Goal: Transaction & Acquisition: Book appointment/travel/reservation

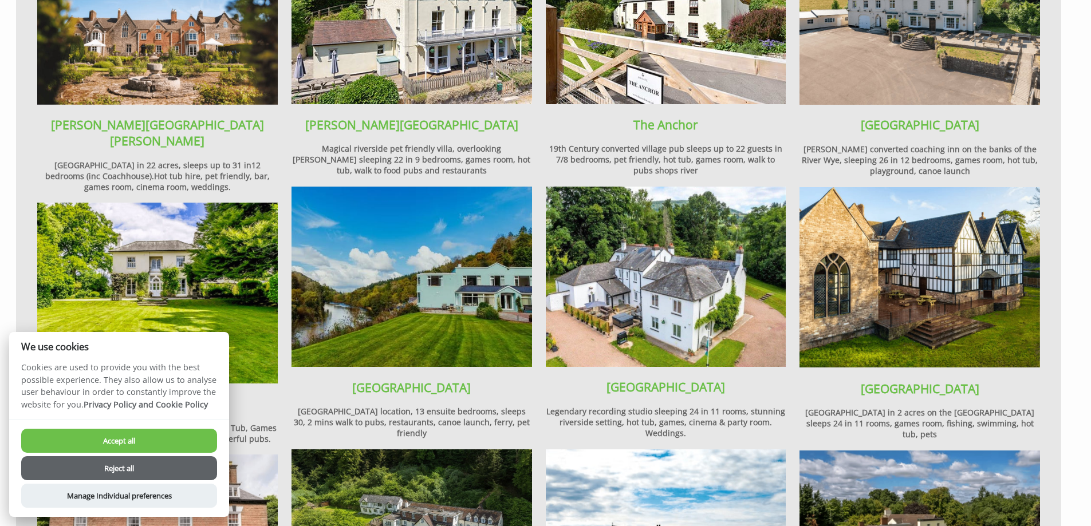
scroll to position [1145, 0]
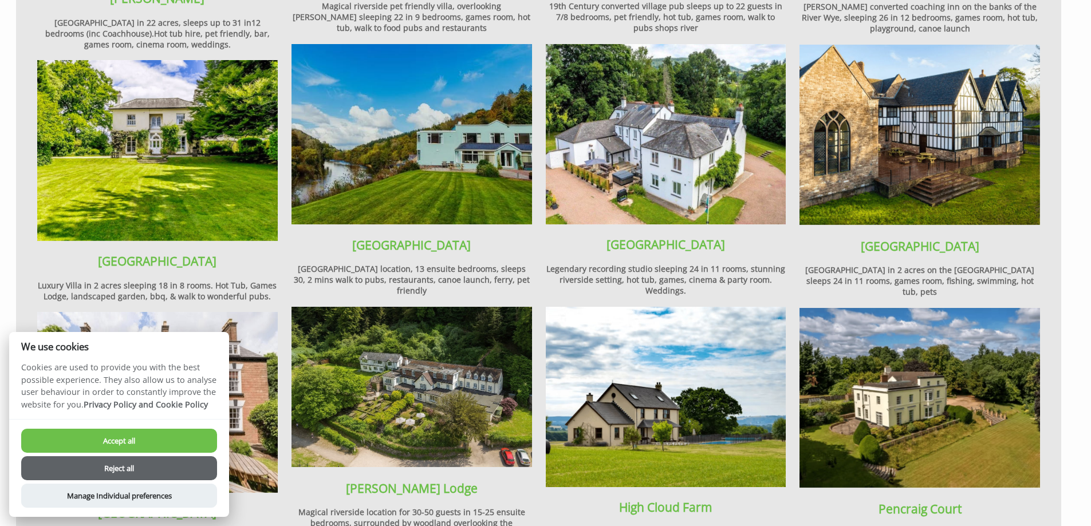
click at [171, 134] on img at bounding box center [157, 150] width 241 height 180
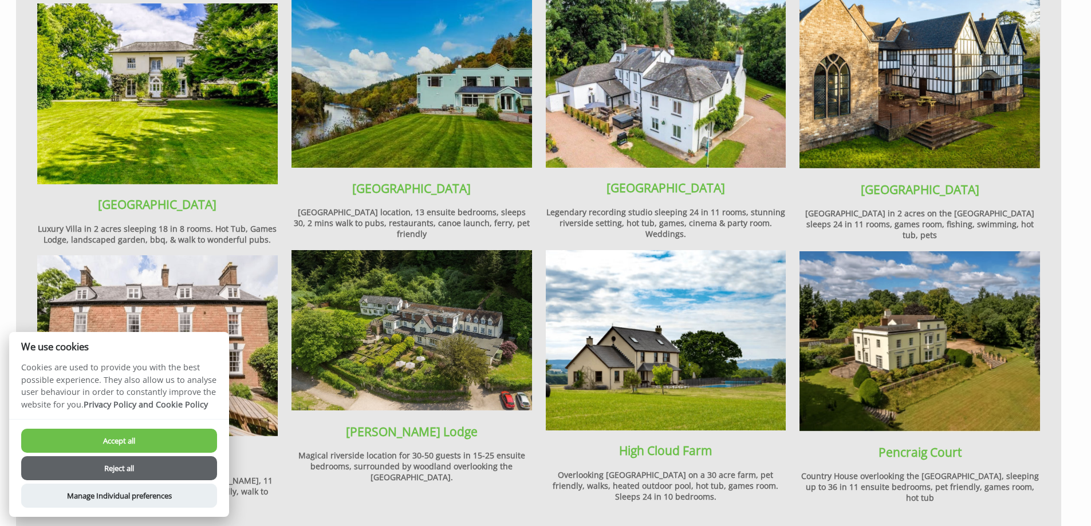
scroll to position [1203, 0]
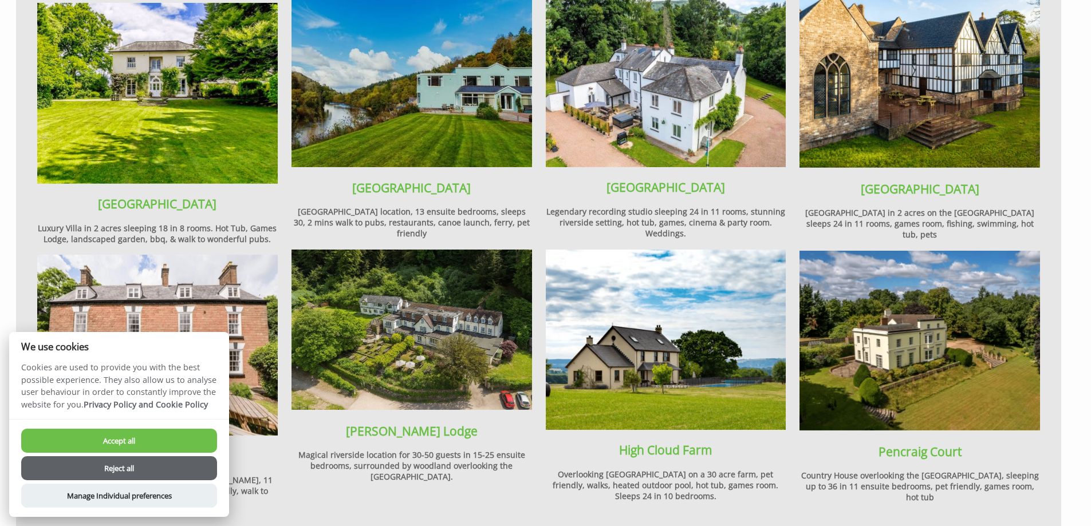
click at [186, 438] on button "Accept all" at bounding box center [119, 441] width 196 height 24
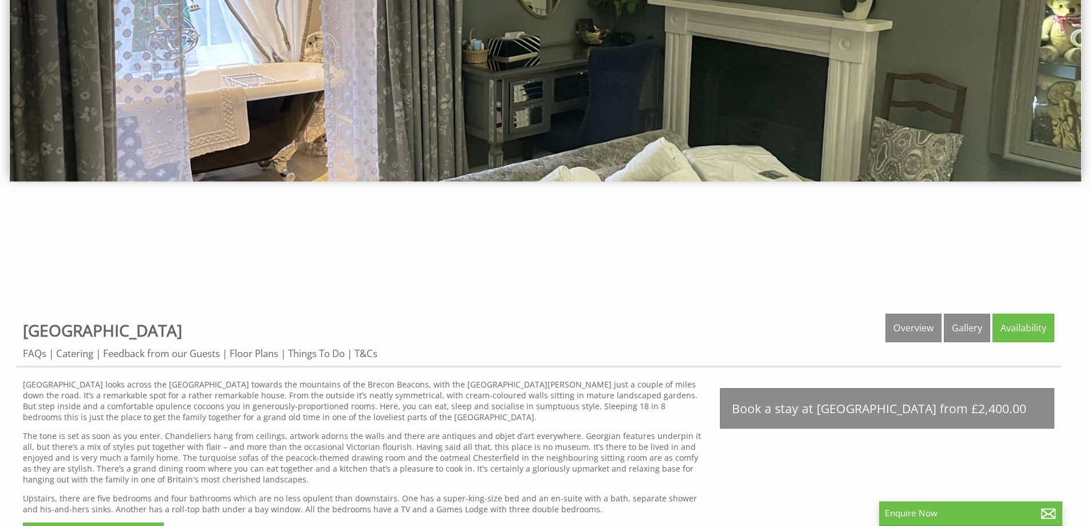
scroll to position [286, 0]
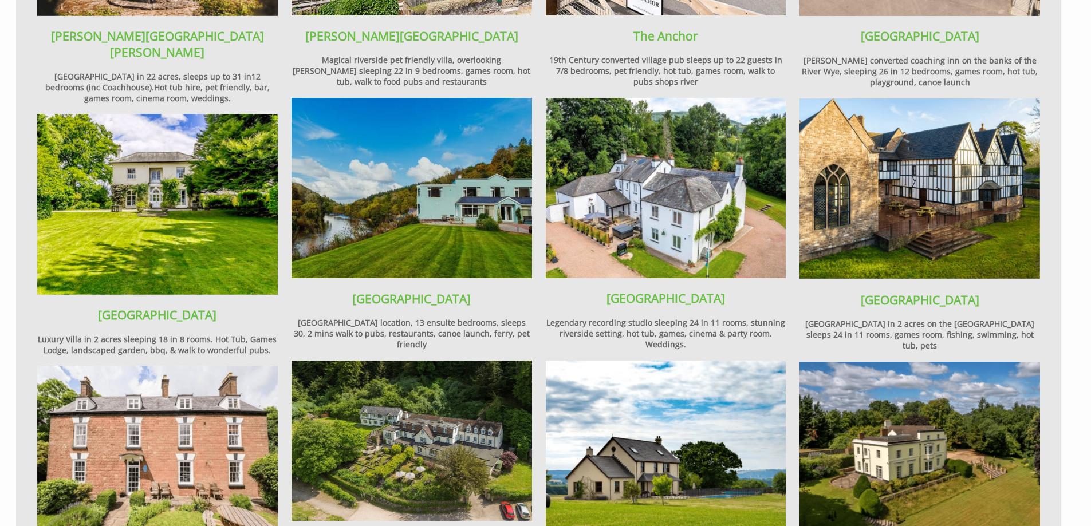
scroll to position [1089, 0]
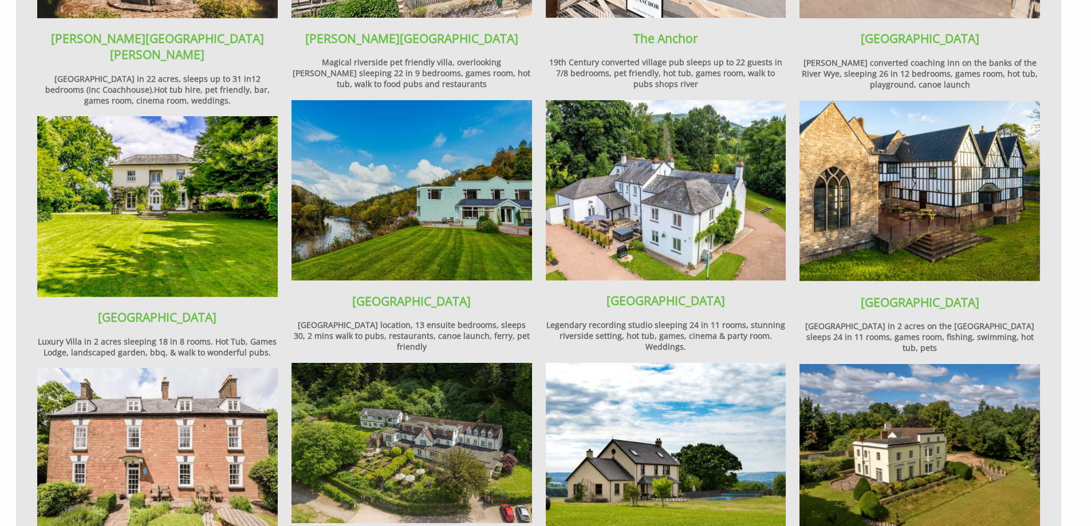
click at [699, 198] on img at bounding box center [666, 190] width 241 height 180
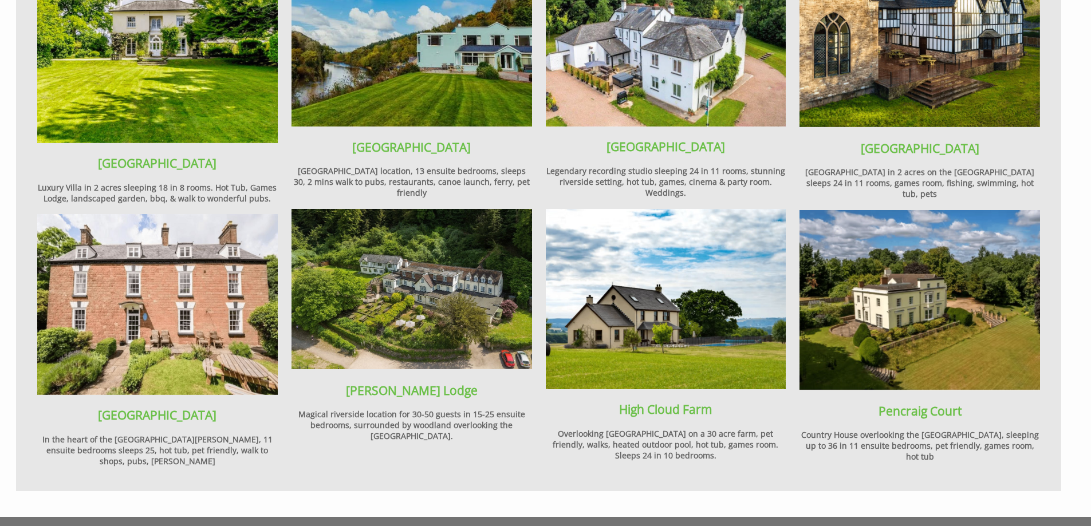
scroll to position [1261, 0]
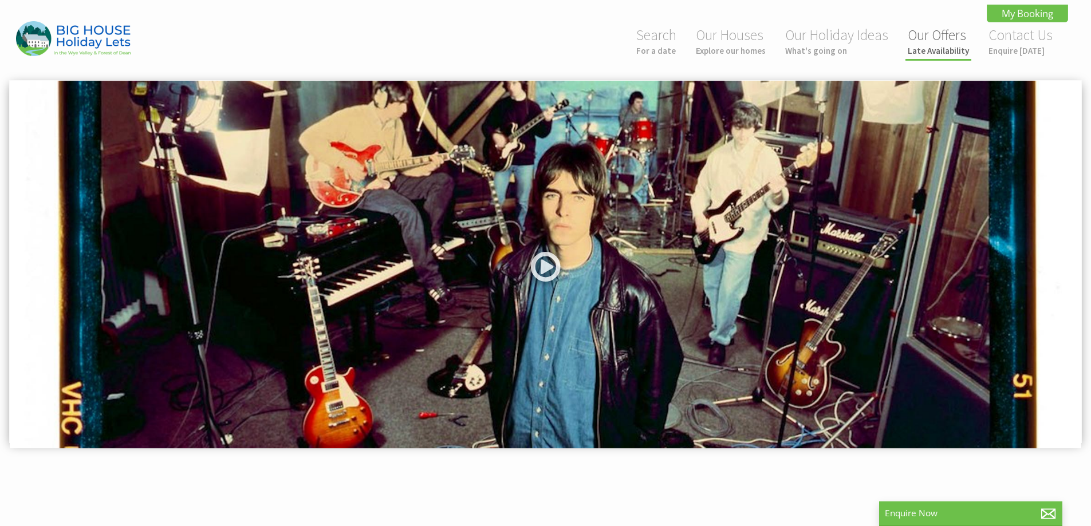
click at [948, 52] on small "Late Availability" at bounding box center [938, 50] width 61 height 11
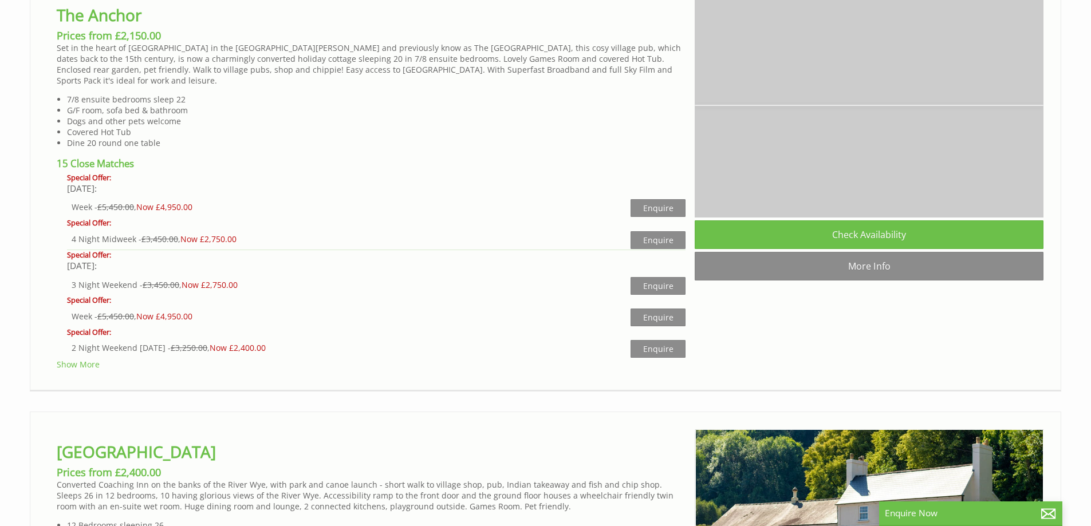
scroll to position [0, 11497]
click at [700, 218] on ul at bounding box center [869, 106] width 349 height 226
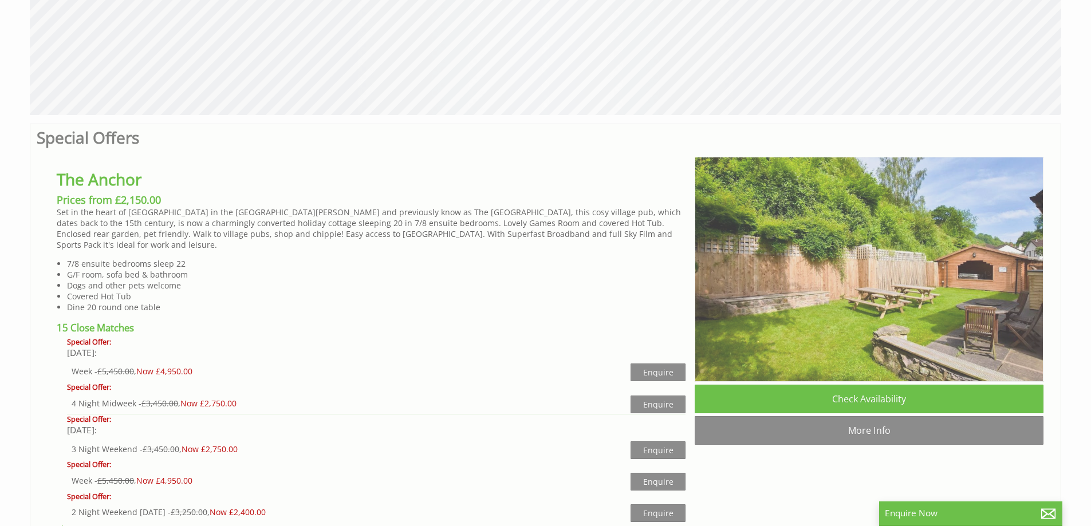
scroll to position [744, 0]
